Goal: Task Accomplishment & Management: Complete application form

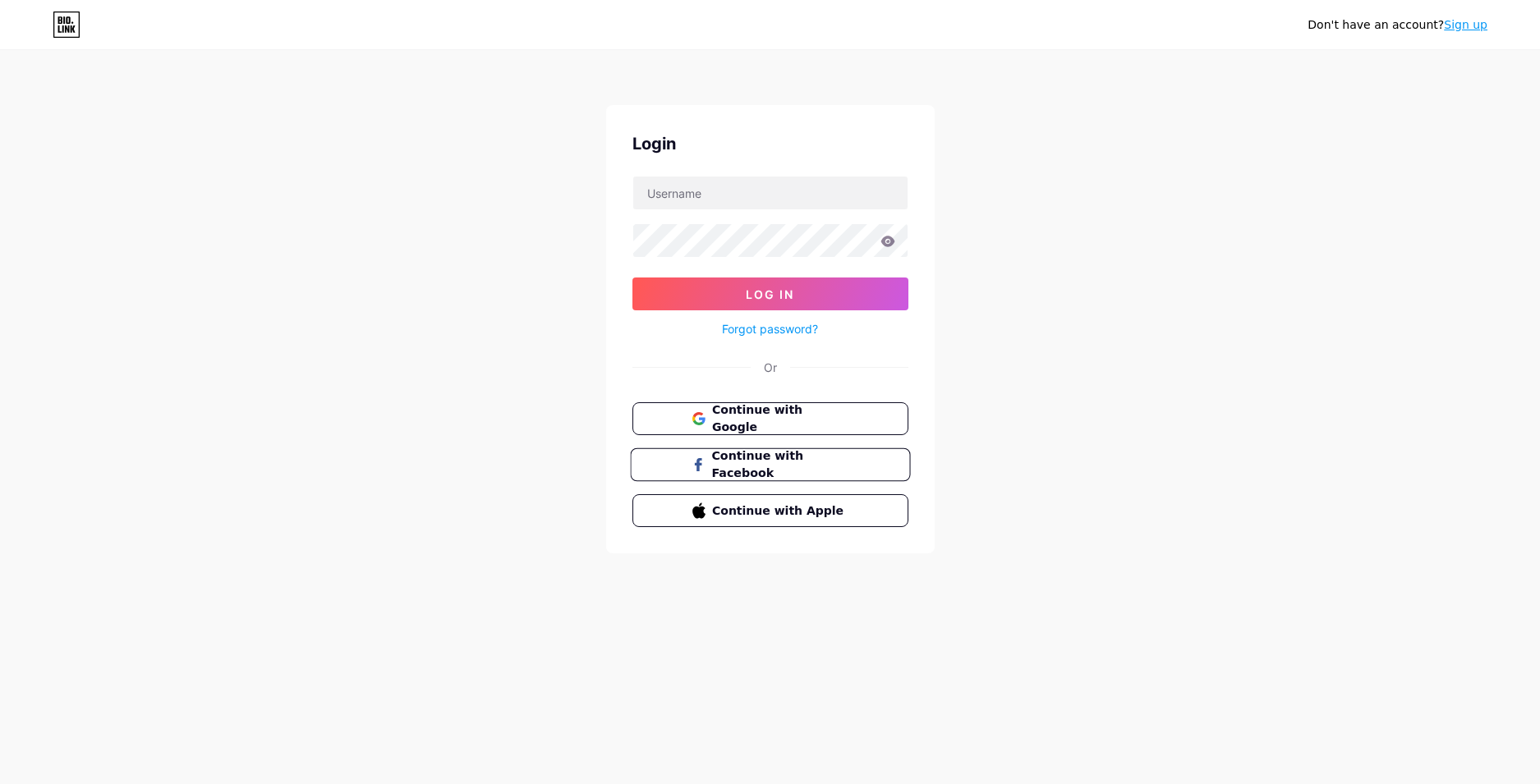
click at [812, 456] on span "Continue with Facebook" at bounding box center [780, 465] width 137 height 36
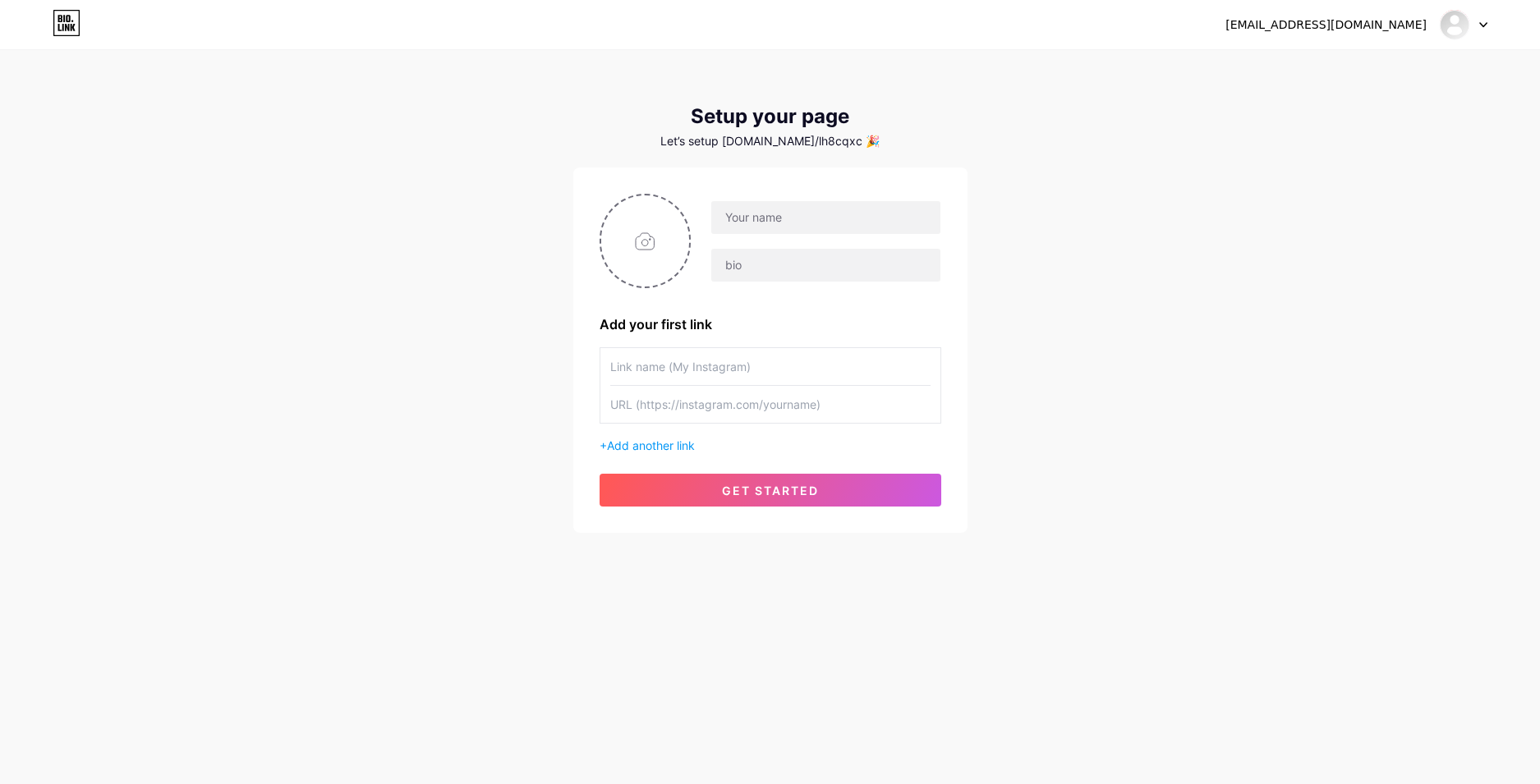
click at [818, 147] on div "Let’s setup [DOMAIN_NAME]/lh8cqxc 🎉" at bounding box center [770, 141] width 394 height 13
click at [979, 149] on div "[EMAIL_ADDRESS][DOMAIN_NAME] Dashboard Logout Setup your page Let’s setup [DOMA…" at bounding box center [770, 293] width 1540 height 586
click at [886, 126] on div "Setup your page" at bounding box center [770, 116] width 394 height 23
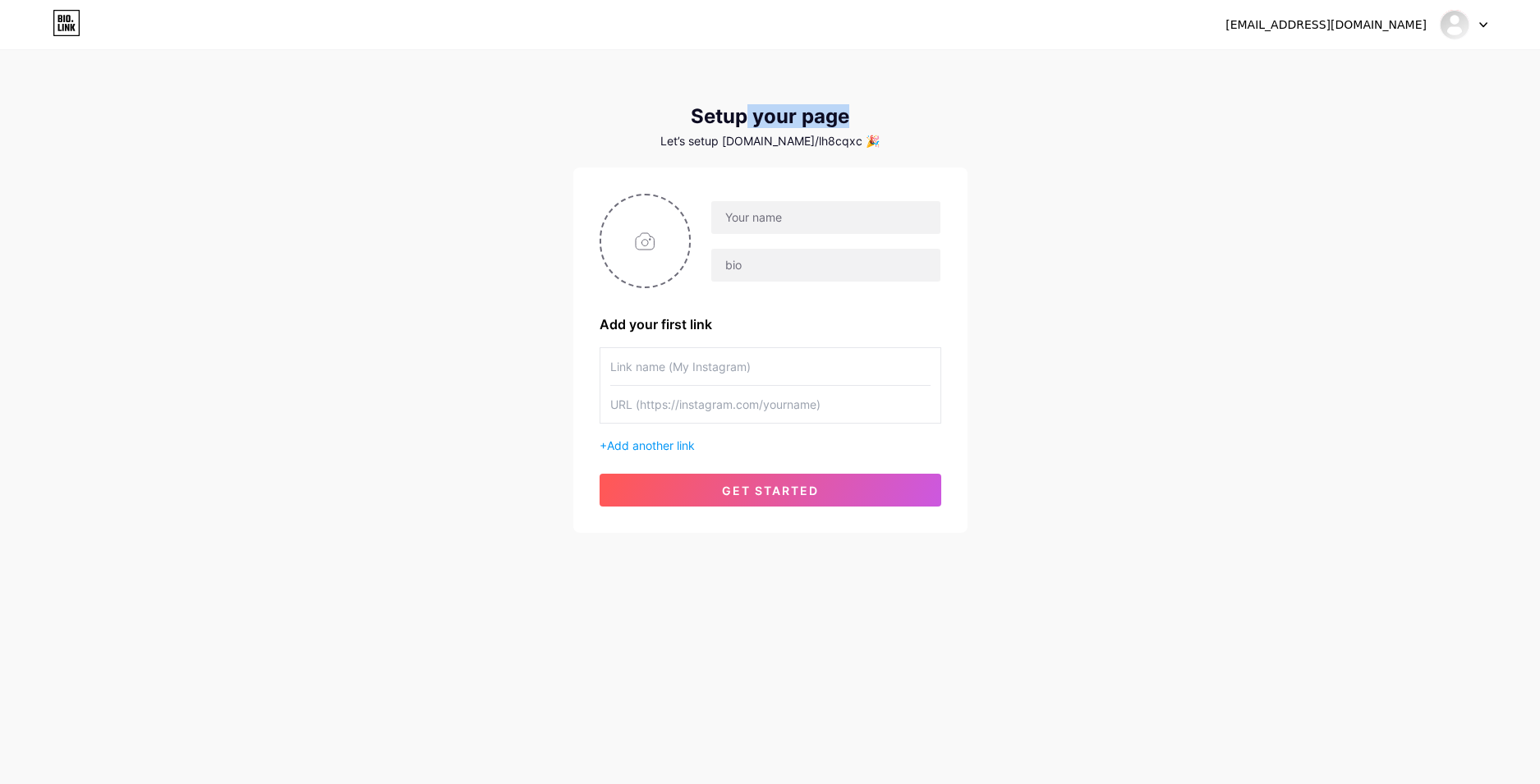
drag, startPoint x: 993, startPoint y: 104, endPoint x: 738, endPoint y: 126, distance: 255.9
click at [747, 126] on div "[EMAIL_ADDRESS][DOMAIN_NAME] Dashboard Logout Setup your page Let’s setup [DOMA…" at bounding box center [770, 293] width 1540 height 586
click at [719, 125] on div "Setup your page" at bounding box center [770, 116] width 394 height 23
